Goal: Find specific page/section: Find specific page/section

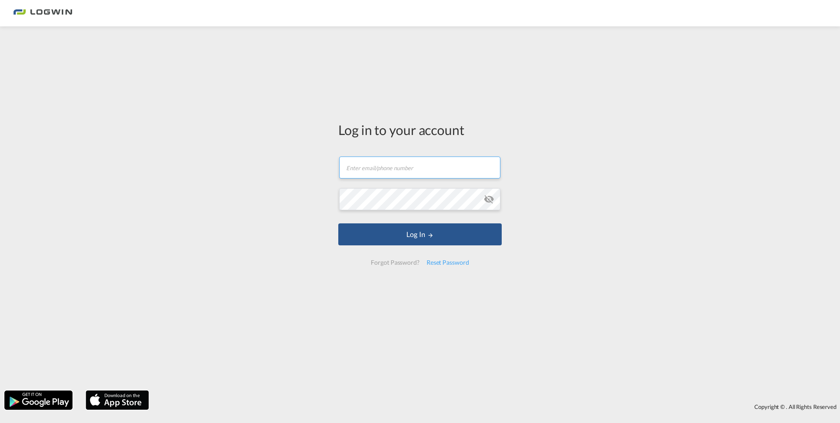
click at [370, 175] on input "text" at bounding box center [419, 167] width 161 height 22
type input "[PERSON_NAME][EMAIL_ADDRESS][DOMAIN_NAME]"
click at [338, 223] on button "Log In" at bounding box center [419, 234] width 163 height 22
